Goal: Transaction & Acquisition: Purchase product/service

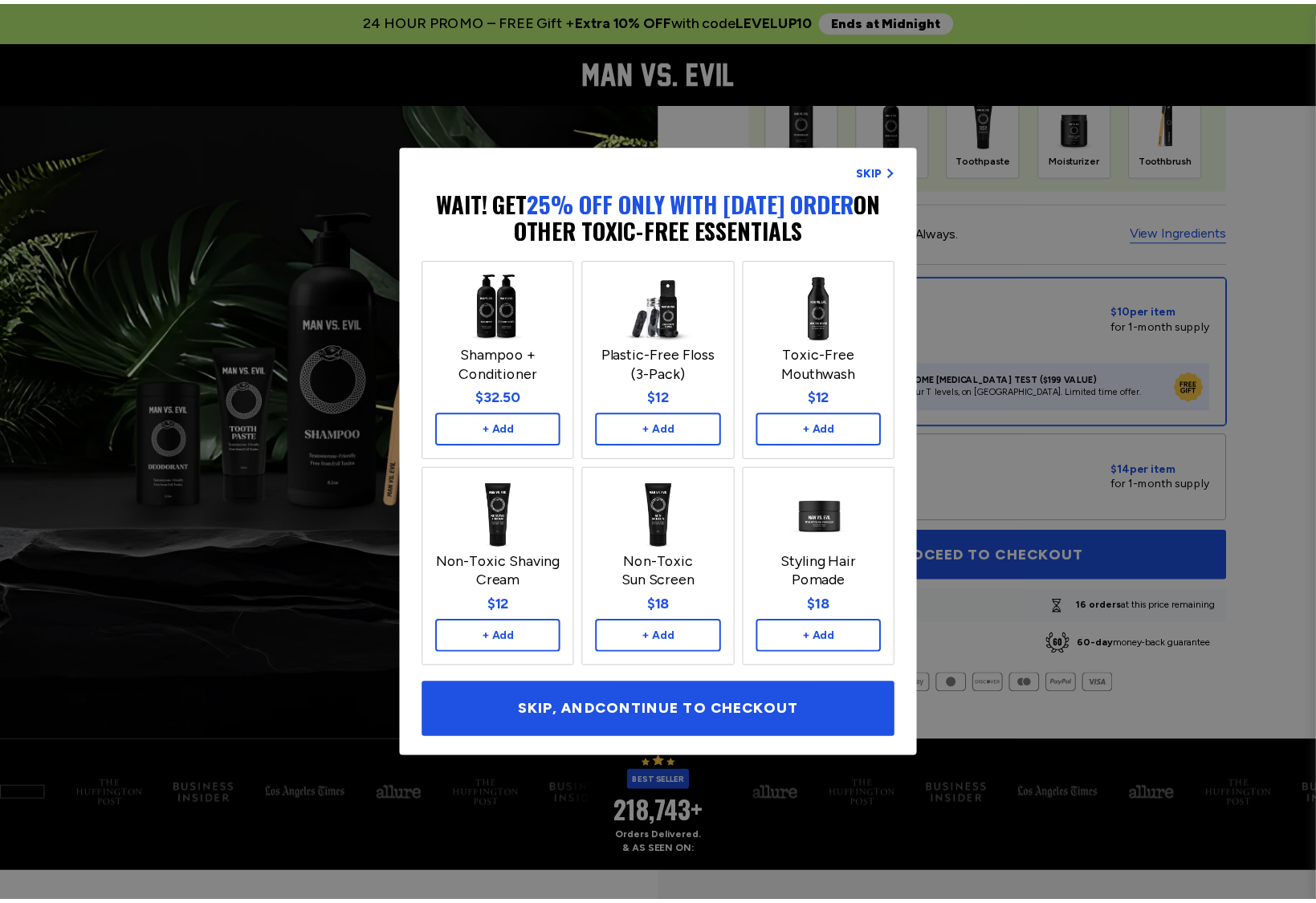
scroll to position [482, 0]
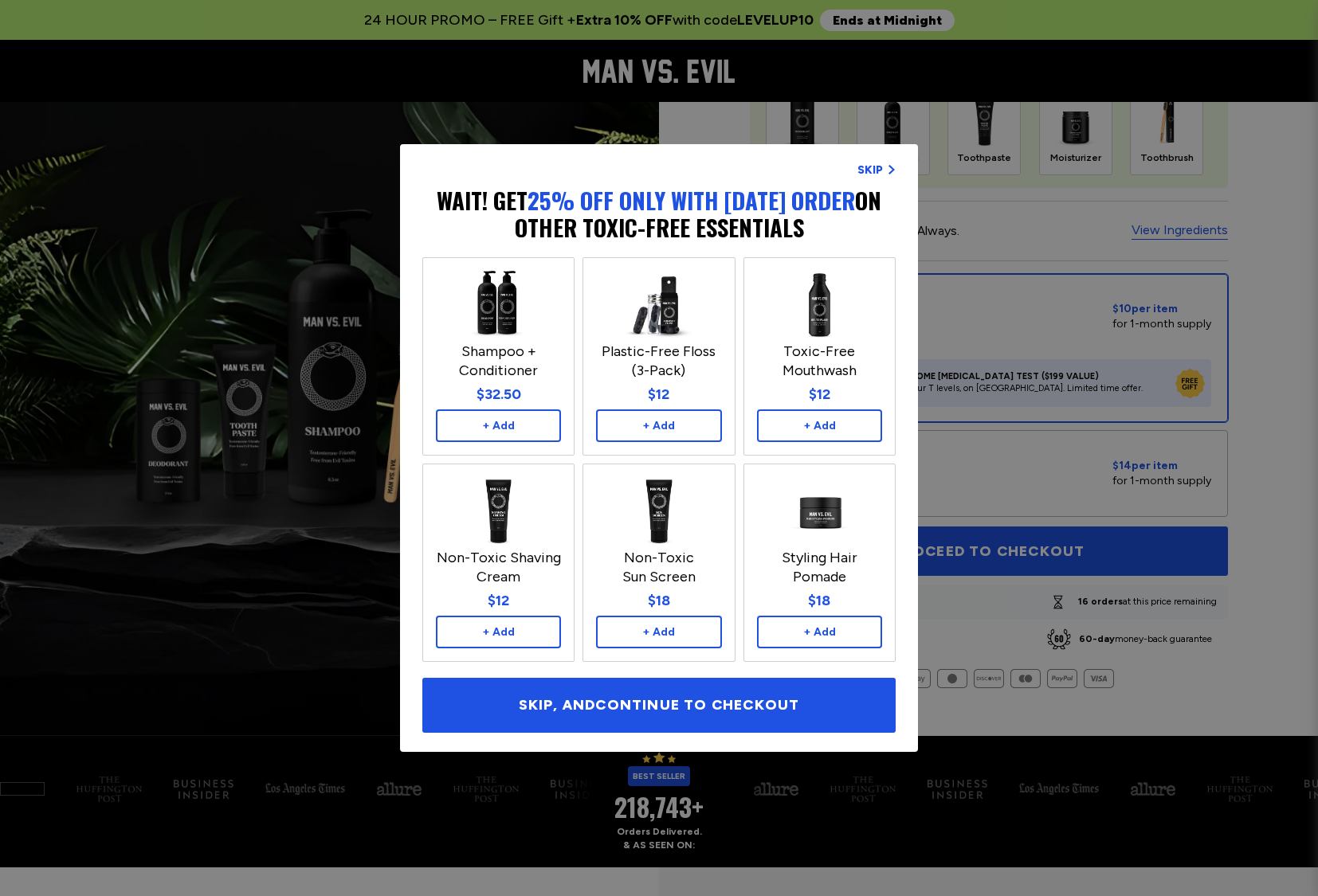
click at [648, 703] on div "SKIP, AND CONTINUE TO CHECKOUT" at bounding box center [659, 705] width 474 height 55
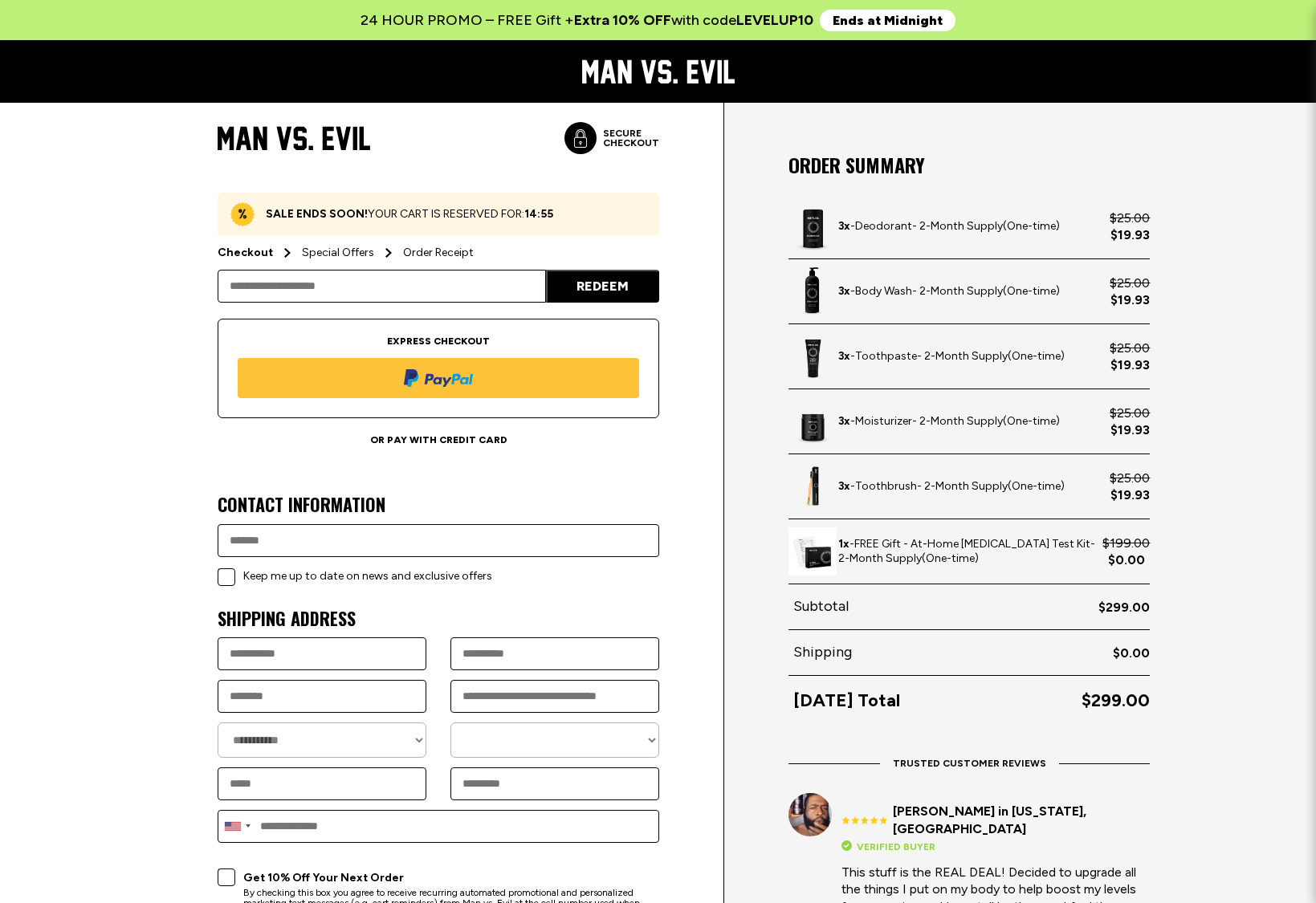
select select "**"
click at [669, 78] on icon at bounding box center [664, 72] width 13 height 23
click at [622, 125] on div "Secure Checkout" at bounding box center [611, 138] width 95 height 32
click at [340, 142] on icon at bounding box center [294, 137] width 152 height 24
click at [687, 86] on nav "Secure Checkout" at bounding box center [658, 71] width 1316 height 63
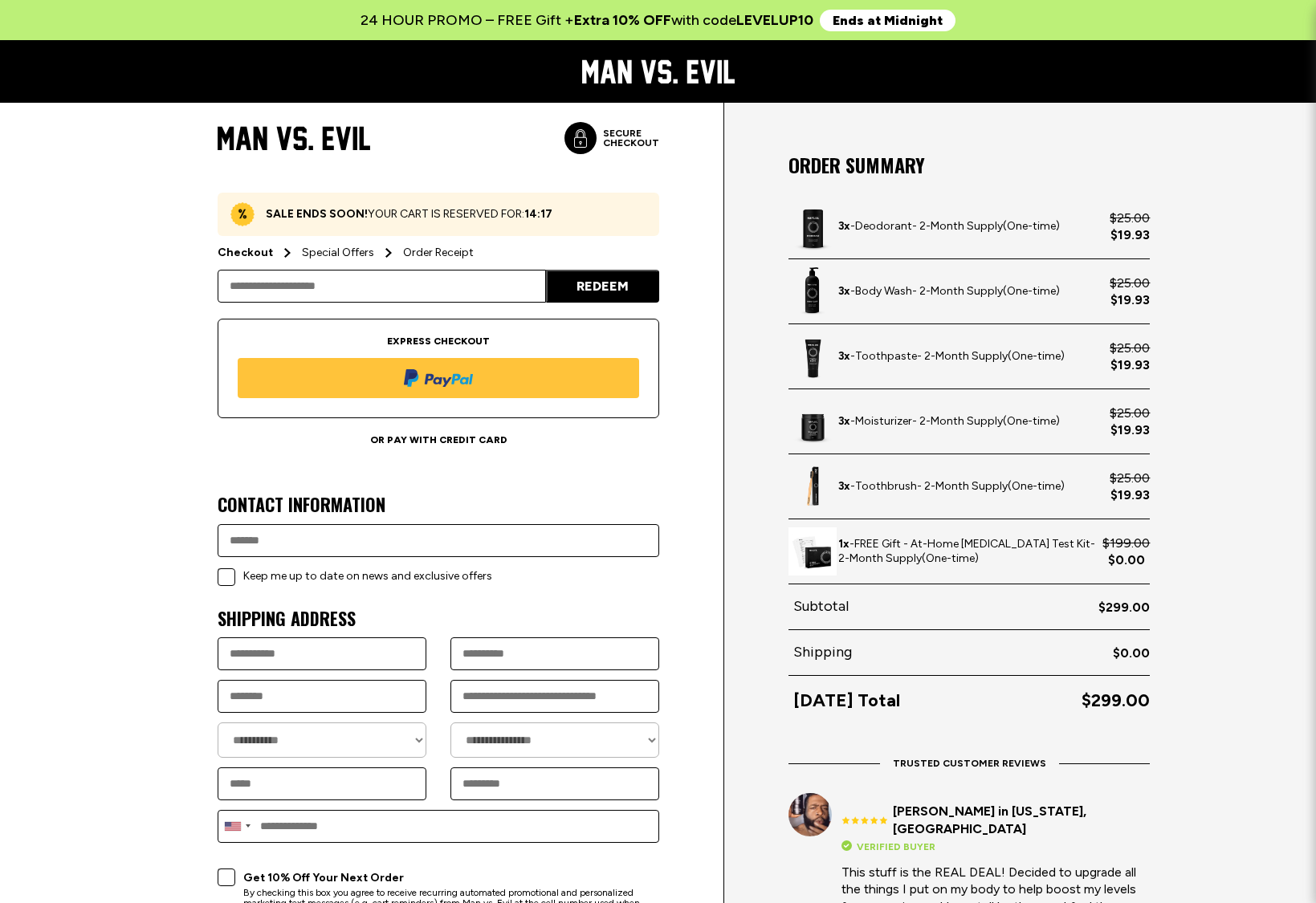
click at [691, 77] on icon at bounding box center [692, 72] width 12 height 23
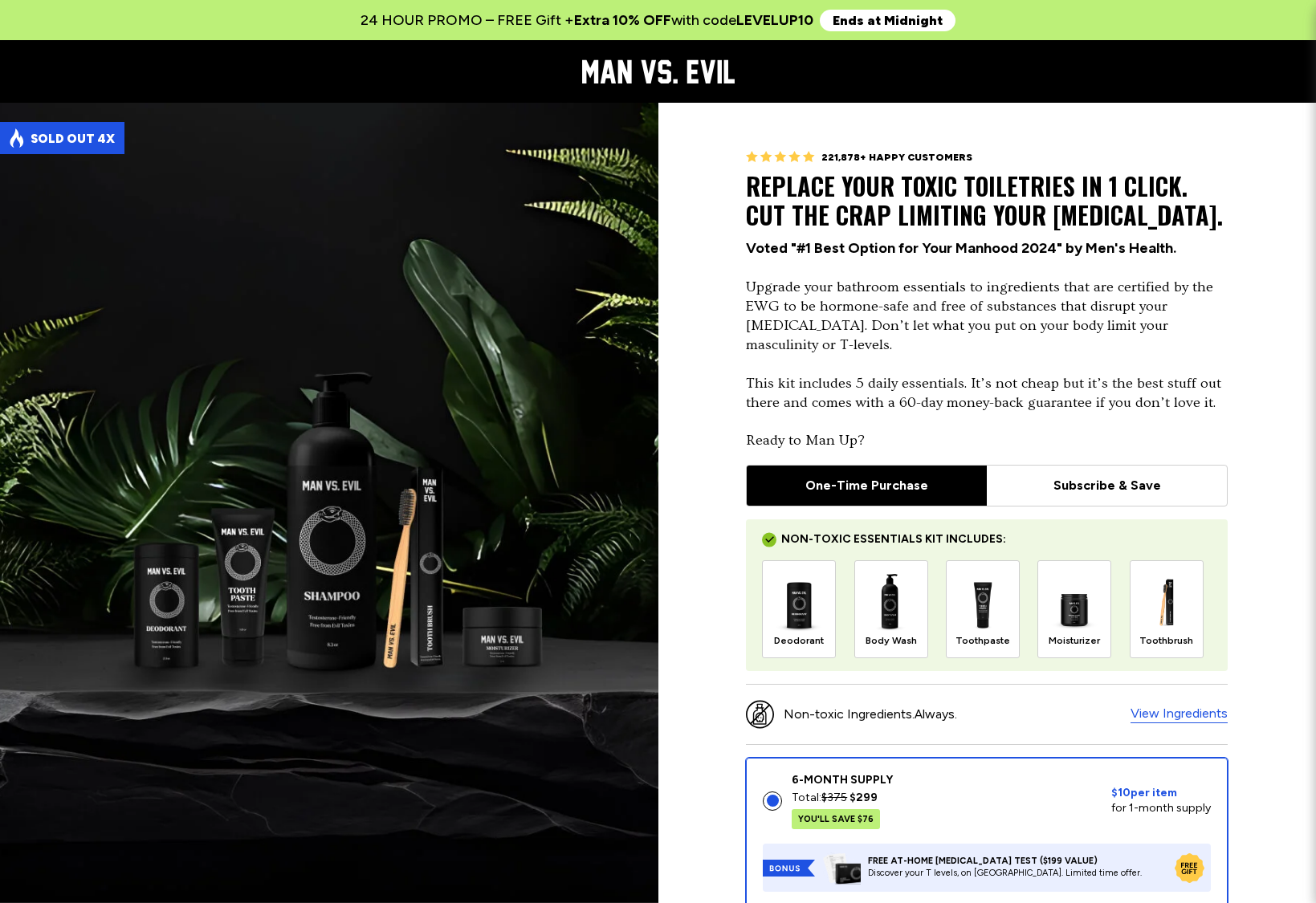
click at [624, 73] on icon at bounding box center [623, 72] width 13 height 23
click at [58, 138] on strong "SOLD OUT 4X" at bounding box center [72, 139] width 84 height 14
click at [1016, 197] on h1 "REPLACE YOUR TOXIC TOILETRIES IN 1 CLICK. CUT THE CRAP LIMITING YOUR [MEDICAL_D…" at bounding box center [987, 200] width 482 height 58
